Goal: Find specific page/section: Find specific page/section

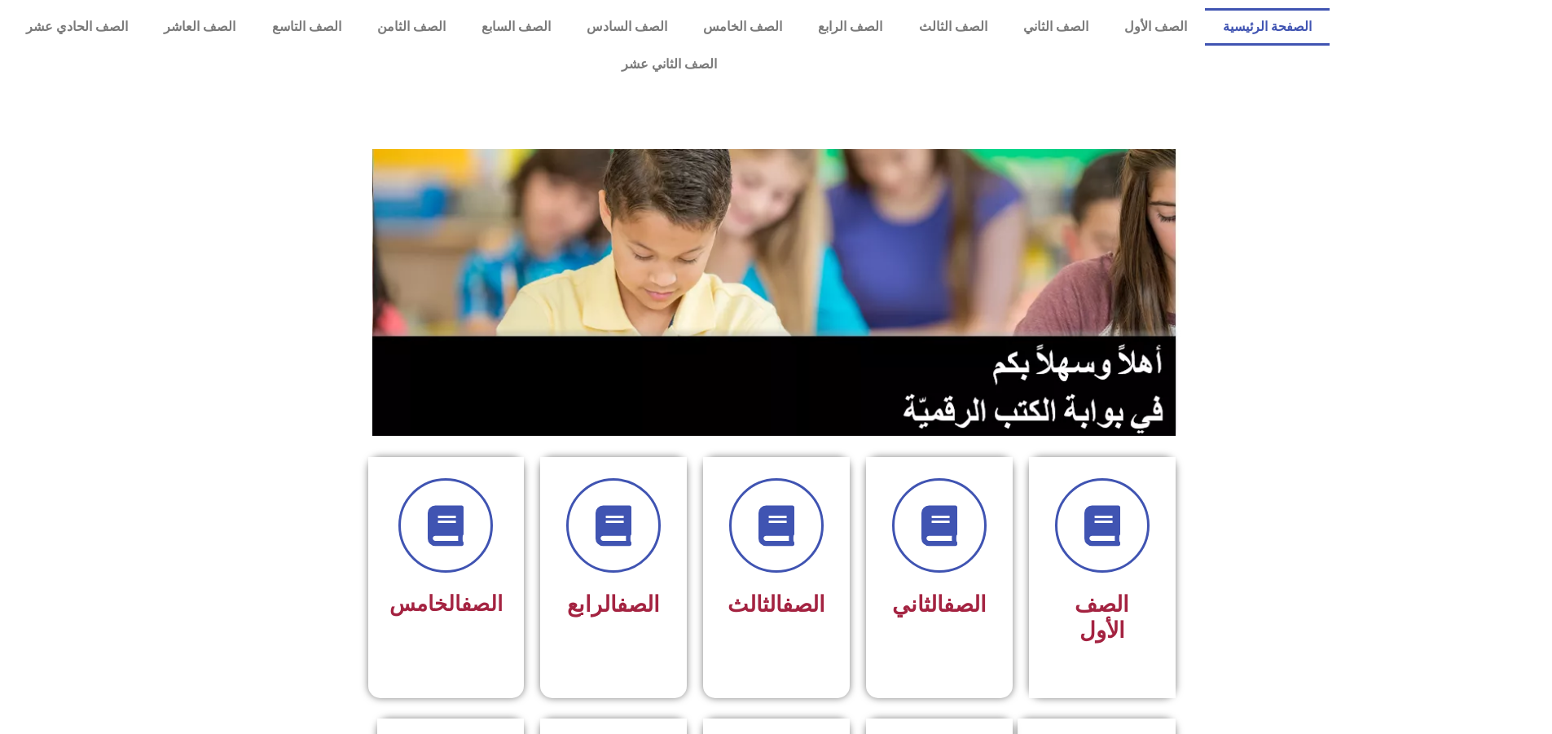
scroll to position [244, 0]
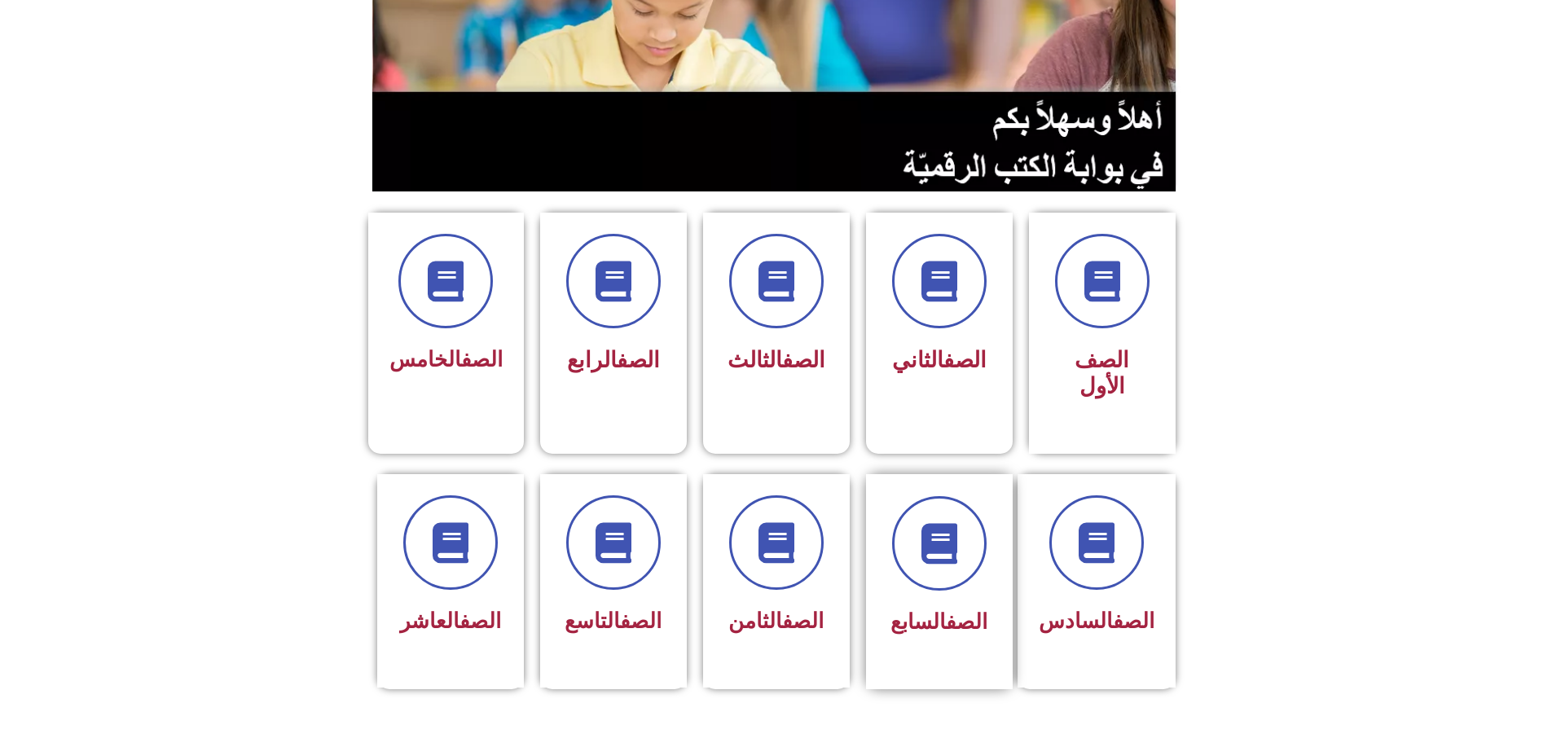
click at [902, 522] on div at bounding box center [939, 543] width 103 height 94
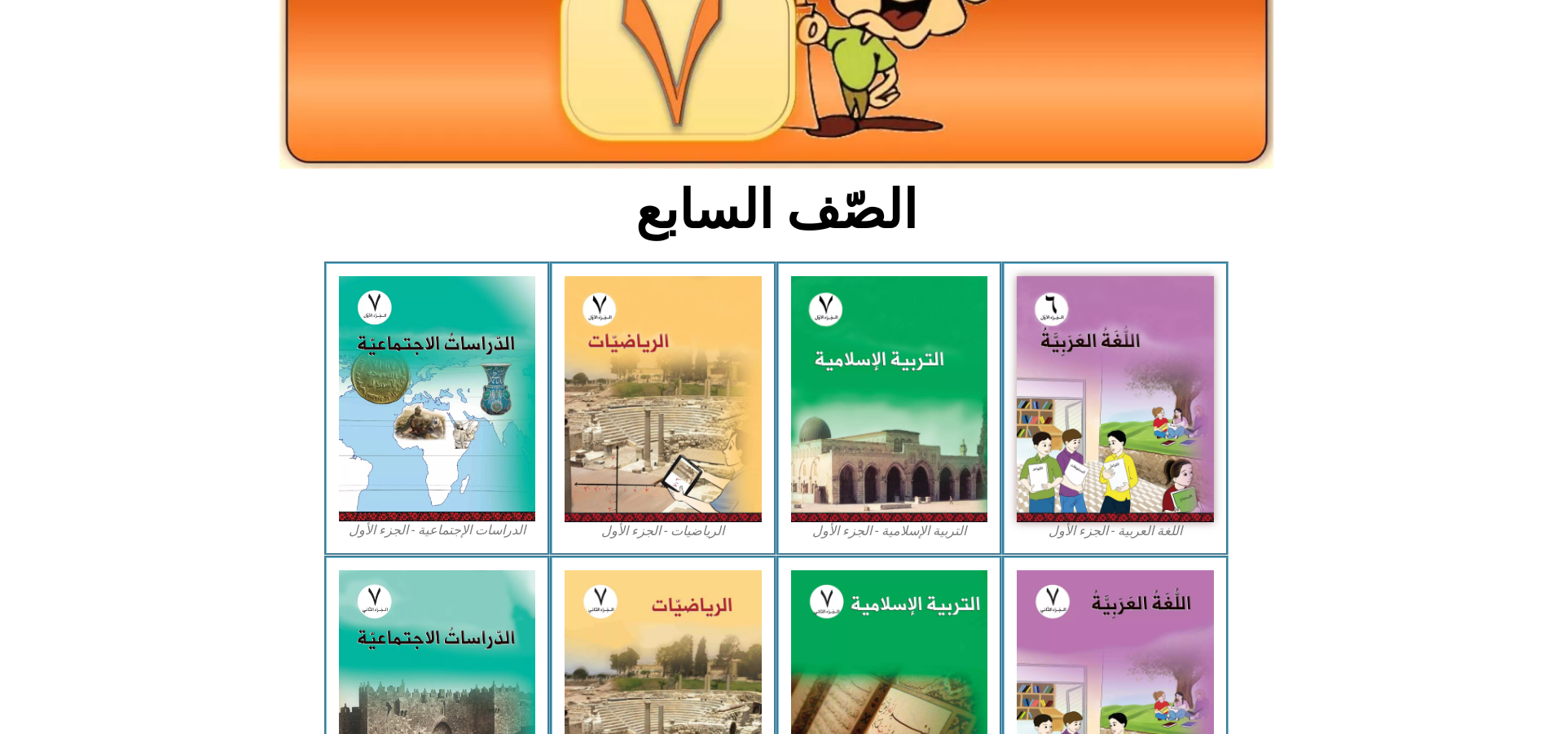
scroll to position [326, 0]
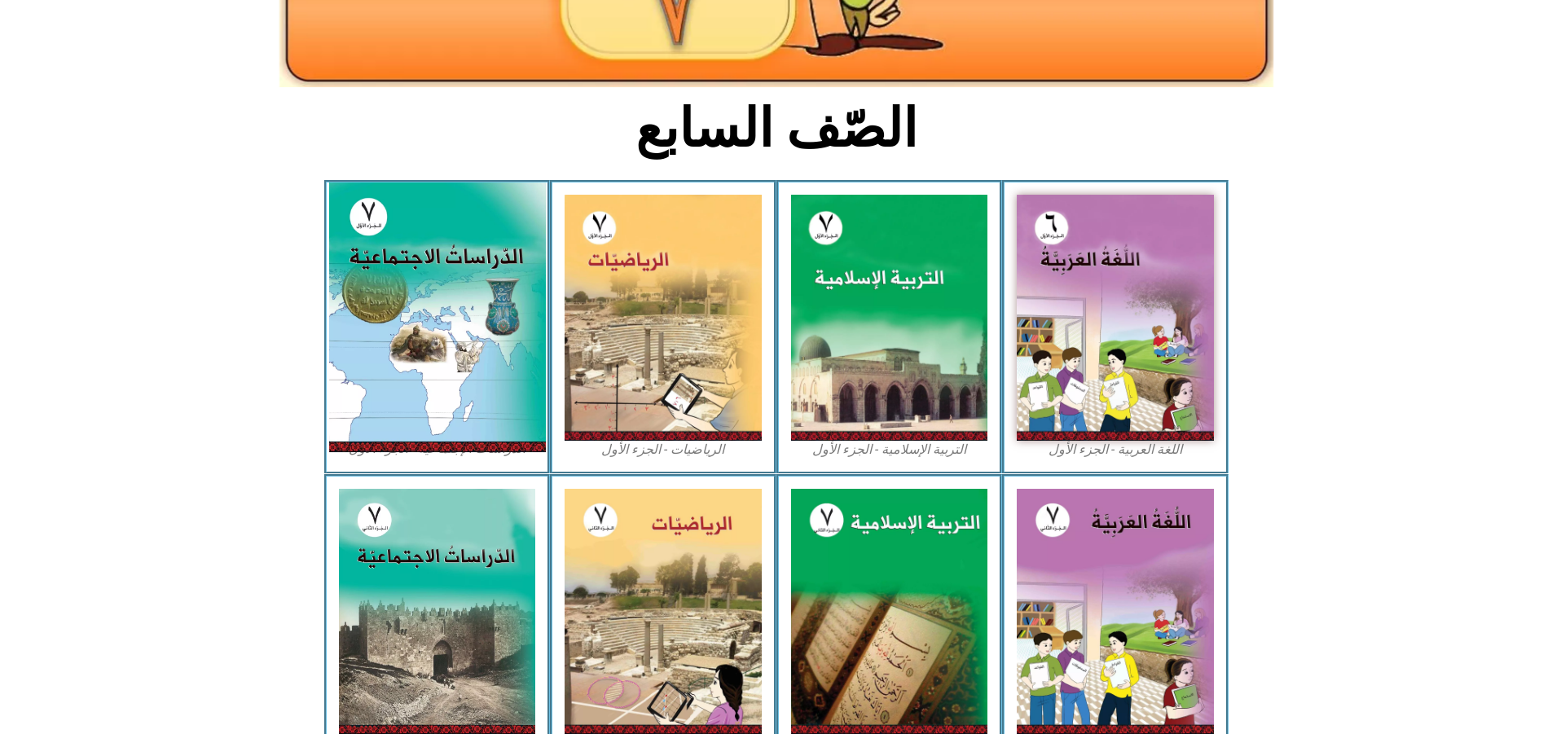
click at [525, 196] on img at bounding box center [436, 317] width 217 height 270
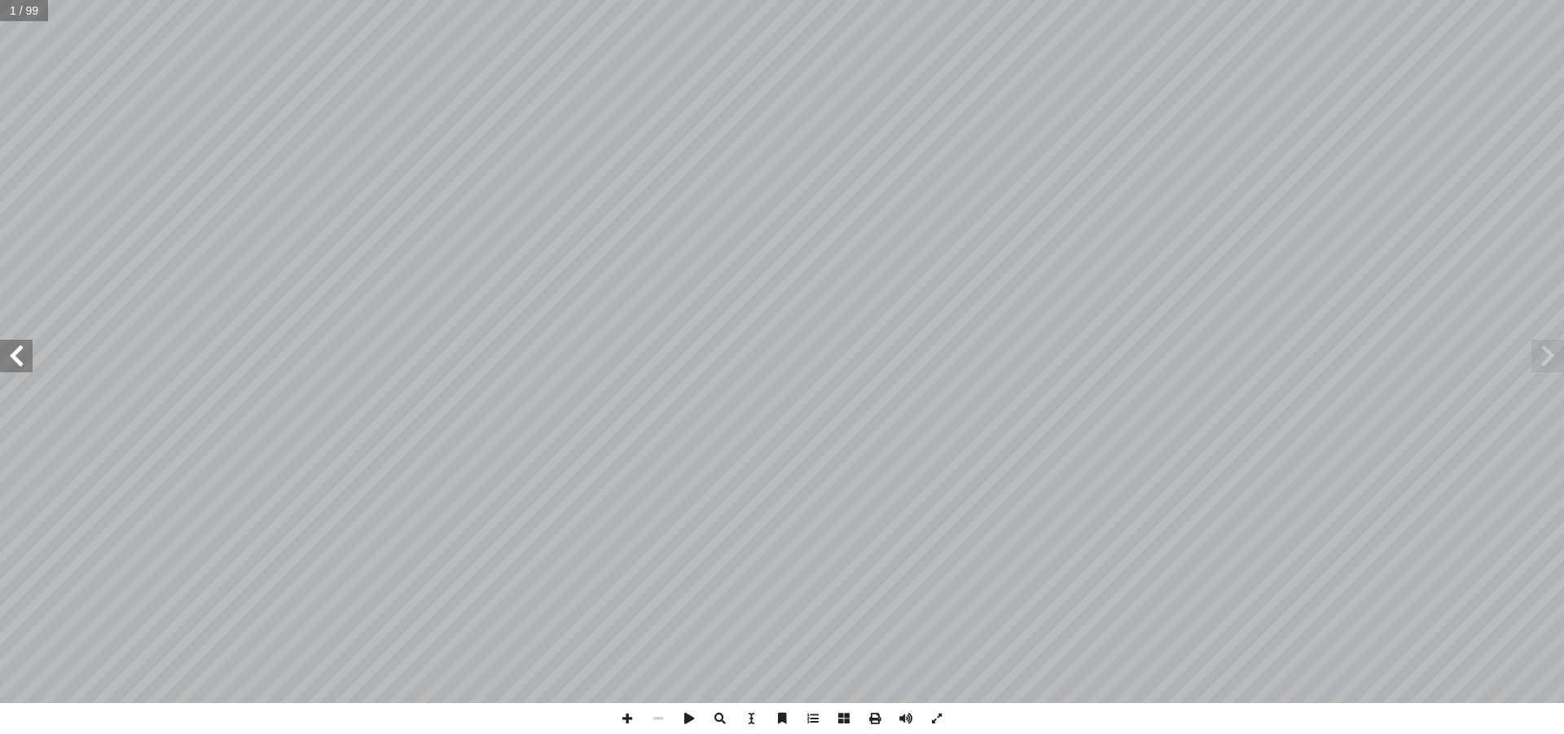
click at [22, 368] on span at bounding box center [16, 356] width 33 height 33
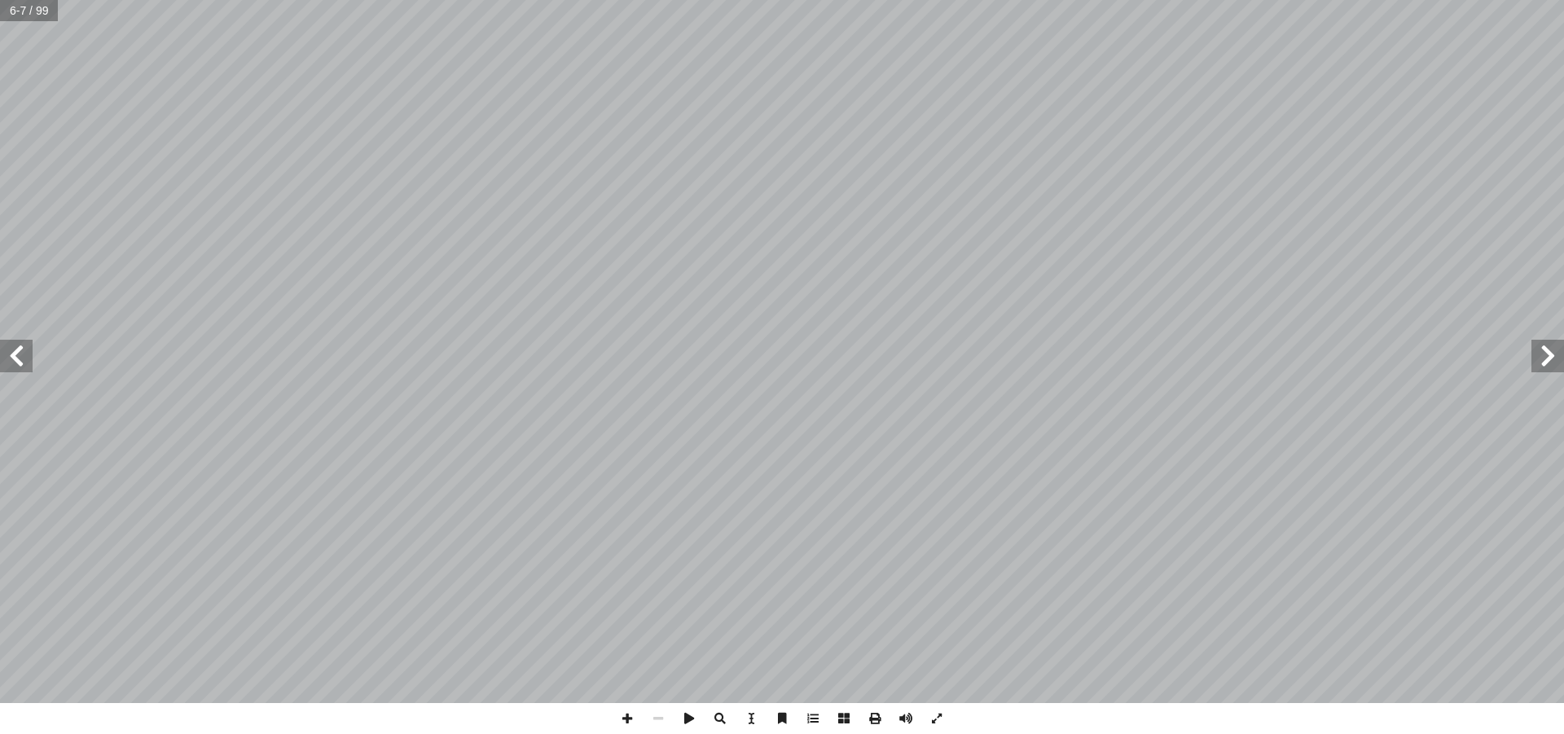
click at [22, 368] on span at bounding box center [16, 356] width 33 height 33
click at [625, 717] on span at bounding box center [627, 718] width 31 height 31
drag, startPoint x: 625, startPoint y: 717, endPoint x: 630, endPoint y: 704, distance: 13.9
click at [625, 716] on span at bounding box center [627, 718] width 31 height 31
click at [625, 721] on span at bounding box center [627, 718] width 31 height 31
